Goal: Task Accomplishment & Management: Use online tool/utility

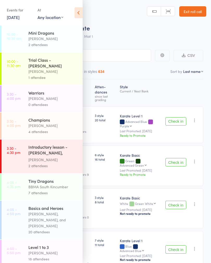
click at [74, 9] on icon at bounding box center [78, 12] width 8 height 11
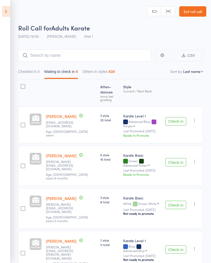
click at [24, 122] on div at bounding box center [23, 124] width 5 height 5
click at [22, 123] on input "checkbox" at bounding box center [22, 123] width 0 height 0
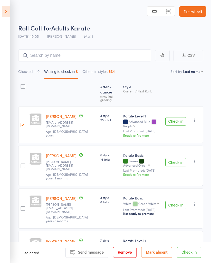
click at [24, 122] on div at bounding box center [23, 124] width 5 height 5
click at [22, 123] on input "checkbox" at bounding box center [22, 123] width 0 height 0
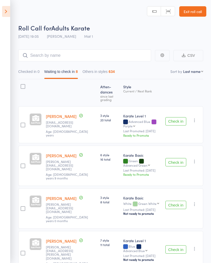
click at [180, 117] on button "Check in" at bounding box center [175, 121] width 21 height 8
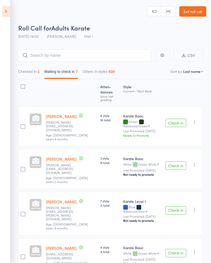
click at [170, 206] on button "Check in" at bounding box center [175, 210] width 21 height 8
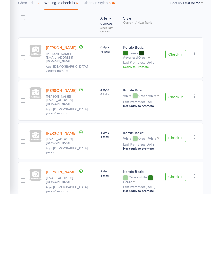
scroll to position [76, 0]
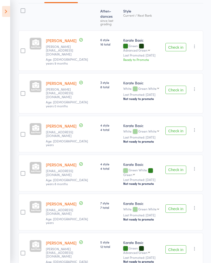
click at [177, 204] on button "Check in" at bounding box center [175, 208] width 21 height 8
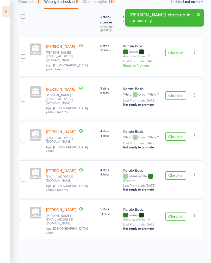
scroll to position [40, 0]
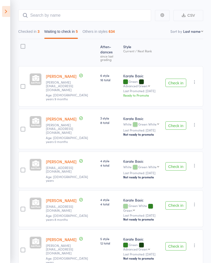
click at [4, 13] on icon at bounding box center [6, 11] width 8 height 11
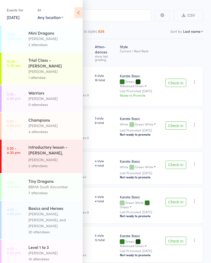
scroll to position [27, 0]
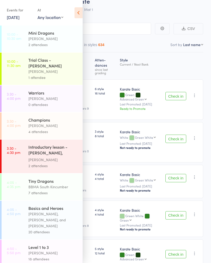
click at [78, 15] on icon at bounding box center [78, 12] width 8 height 11
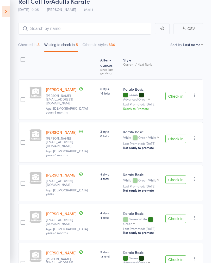
click at [9, 8] on icon at bounding box center [6, 11] width 8 height 11
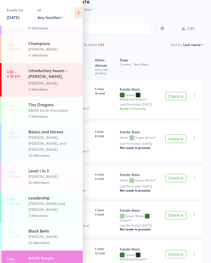
scroll to position [76, 0]
click at [77, 14] on icon at bounding box center [78, 12] width 8 height 11
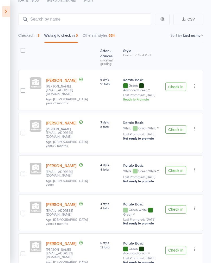
scroll to position [40, 0]
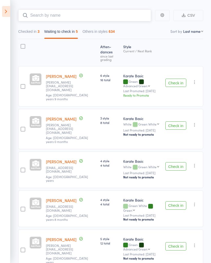
click at [66, 13] on input "search" at bounding box center [84, 15] width 133 height 12
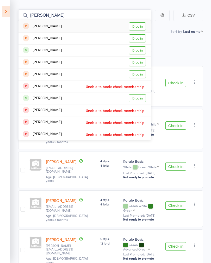
type input "[PERSON_NAME]"
click at [139, 97] on link "Drop in" at bounding box center [137, 98] width 17 height 8
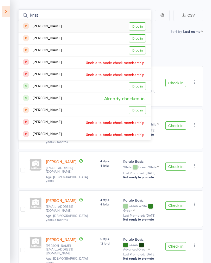
type input "krist"
click at [137, 88] on link "Drop in" at bounding box center [137, 86] width 17 height 8
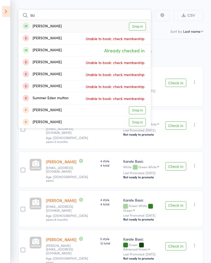
type input "s"
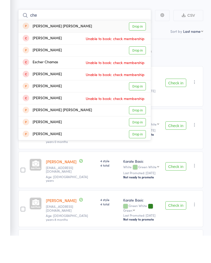
scroll to position [12, 0]
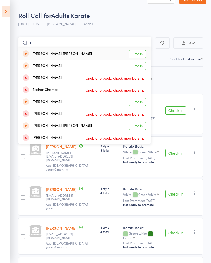
type input "c"
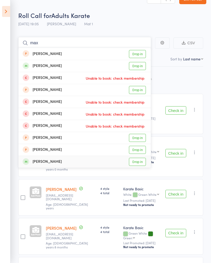
type input "max"
click at [138, 163] on link "Drop in" at bounding box center [137, 162] width 17 height 8
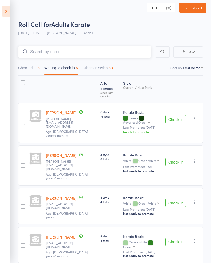
scroll to position [0, 0]
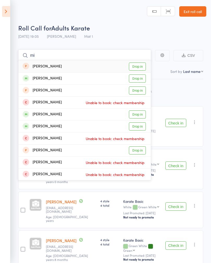
type input "m"
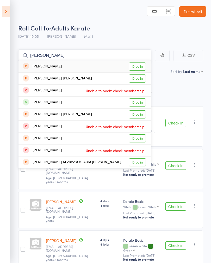
type input "[PERSON_NAME]"
click at [138, 106] on link "Drop in" at bounding box center [137, 102] width 17 height 8
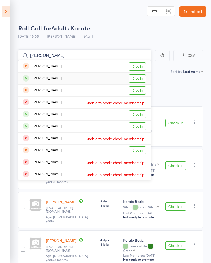
type input "[PERSON_NAME]"
click at [137, 77] on link "Drop in" at bounding box center [137, 78] width 17 height 8
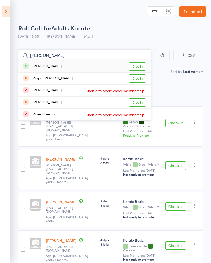
type input "[PERSON_NAME]"
click at [136, 66] on link "Drop in" at bounding box center [137, 66] width 17 height 8
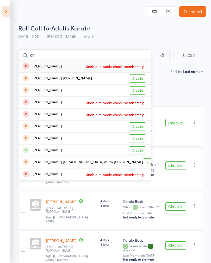
type input "c"
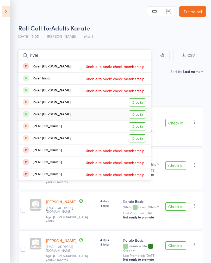
type input "river"
click at [57, 115] on div "River [PERSON_NAME] Drop in" at bounding box center [84, 114] width 132 height 12
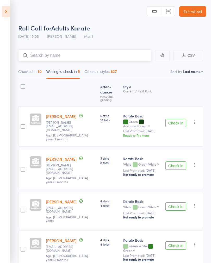
click at [43, 56] on input "search" at bounding box center [84, 55] width 133 height 12
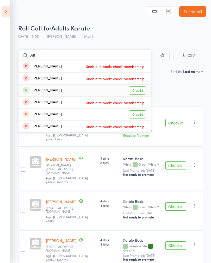
type input "Att"
click at [133, 90] on link "Drop in" at bounding box center [137, 90] width 17 height 8
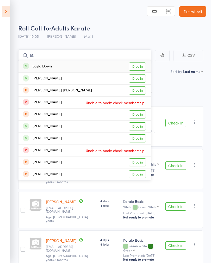
type input "l"
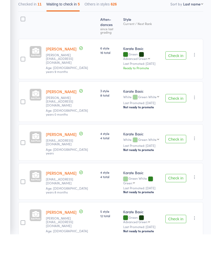
scroll to position [48, 0]
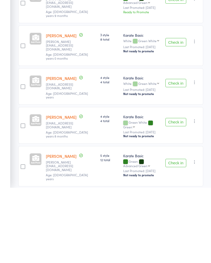
click at [180, 154] on button "Check in" at bounding box center [175, 158] width 21 height 8
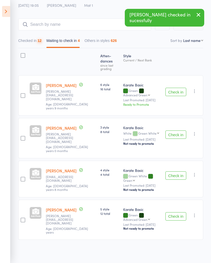
scroll to position [3, 0]
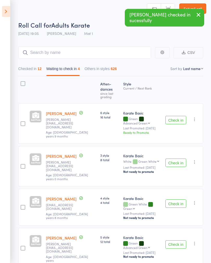
click at [175, 199] on button "Check in" at bounding box center [175, 203] width 21 height 8
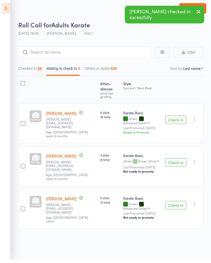
scroll to position [4, 0]
